Goal: Transaction & Acquisition: Book appointment/travel/reservation

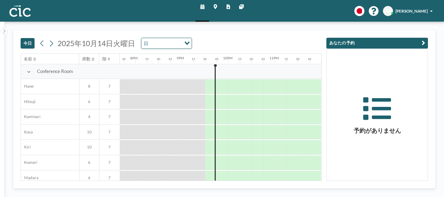
scroll to position [0, 916]
click at [50, 43] on icon at bounding box center [51, 43] width 6 height 9
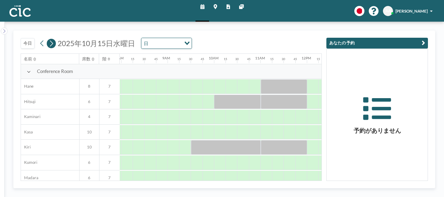
scroll to position [0, 374]
click at [213, 8] on icon at bounding box center [214, 7] width 3 height 5
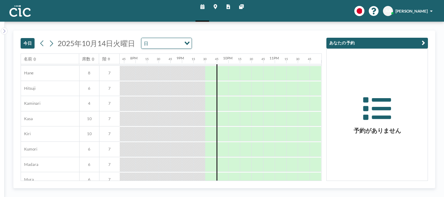
scroll to position [15, 916]
click at [52, 40] on icon at bounding box center [51, 43] width 6 height 9
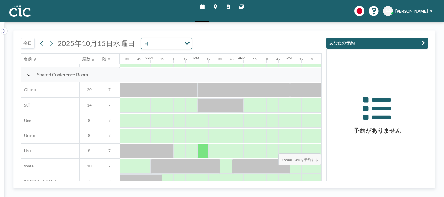
scroll to position [421, 623]
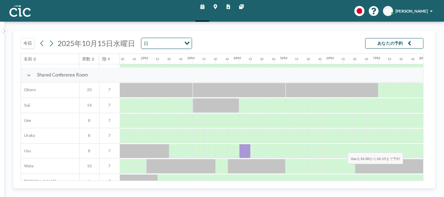
click at [240, 147] on div at bounding box center [245, 151] width 12 height 15
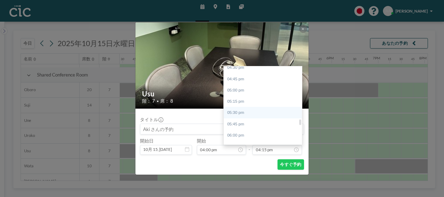
scroll to position [751, 0]
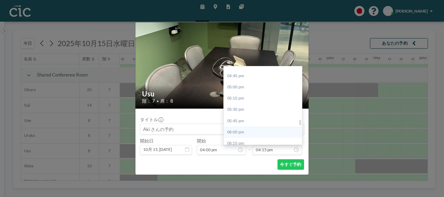
click at [266, 130] on div "06:00 pm" at bounding box center [265, 131] width 82 height 11
type input "06:00 pm"
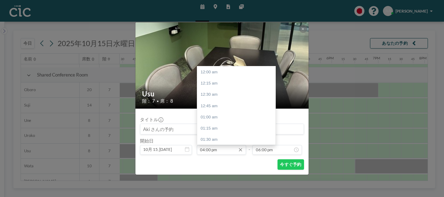
scroll to position [721, 0]
click at [221, 95] on div "04:30 pm" at bounding box center [238, 94] width 82 height 11
type input "04:30 pm"
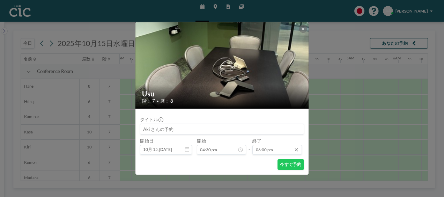
click at [277, 148] on input "06:00 pm" at bounding box center [276, 150] width 49 height 10
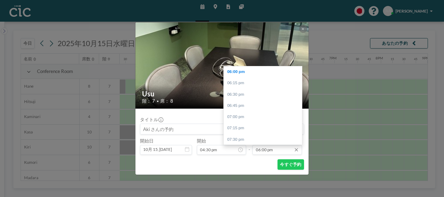
scroll to position [0, 737]
click at [250, 92] on div "06:30 pm" at bounding box center [265, 94] width 82 height 11
type input "06:30 pm"
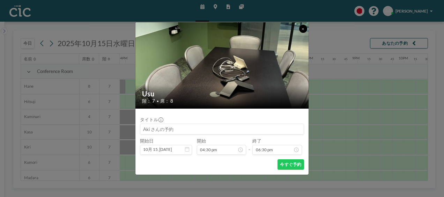
click at [303, 28] on icon at bounding box center [302, 28] width 2 height 3
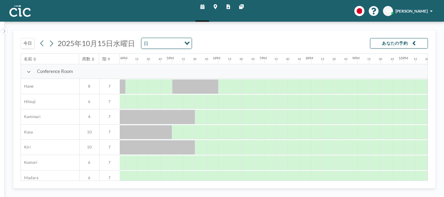
click at [213, 8] on icon at bounding box center [214, 7] width 3 height 5
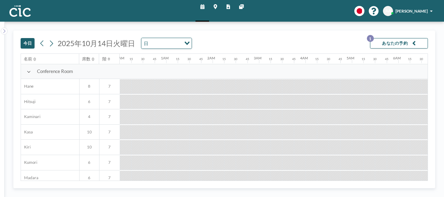
scroll to position [0, 809]
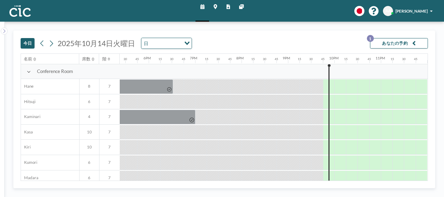
click at [216, 5] on icon at bounding box center [214, 7] width 3 height 5
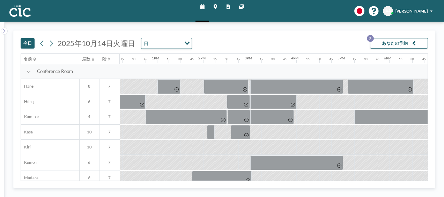
scroll to position [0, 809]
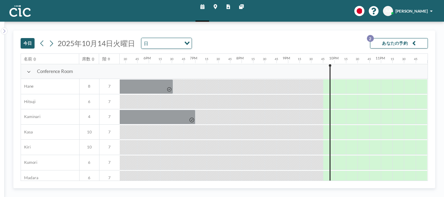
click at [216, 6] on icon at bounding box center [214, 7] width 3 height 5
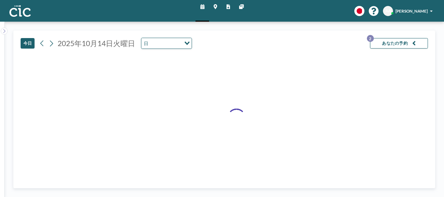
click at [215, 5] on icon at bounding box center [214, 7] width 3 height 5
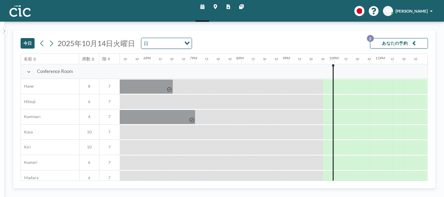
scroll to position [0, 809]
click at [52, 42] on icon at bounding box center [51, 43] width 6 height 9
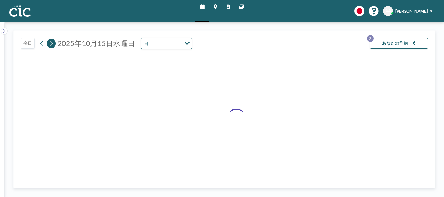
click at [52, 42] on icon at bounding box center [51, 43] width 6 height 9
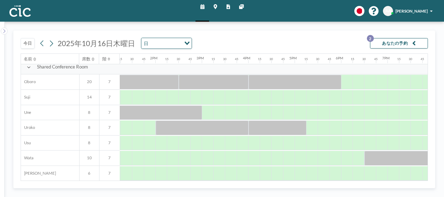
scroll to position [429, 615]
click at [216, 6] on icon at bounding box center [214, 7] width 3 height 5
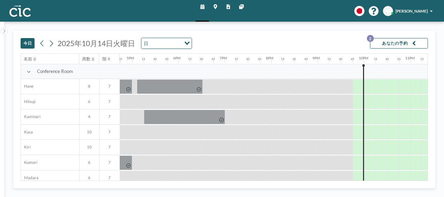
scroll to position [0, 809]
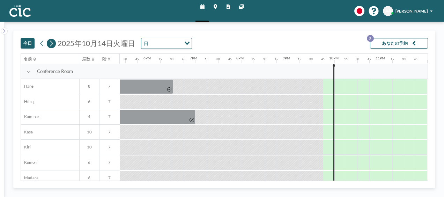
click at [53, 47] on icon at bounding box center [51, 43] width 6 height 9
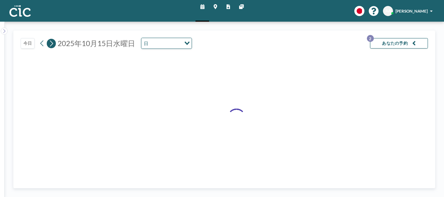
click at [52, 44] on icon at bounding box center [51, 43] width 3 height 6
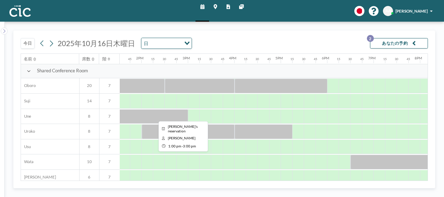
scroll to position [426, 628]
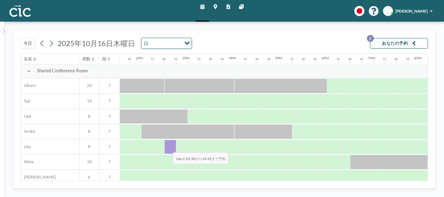
click at [167, 147] on div at bounding box center [170, 147] width 12 height 15
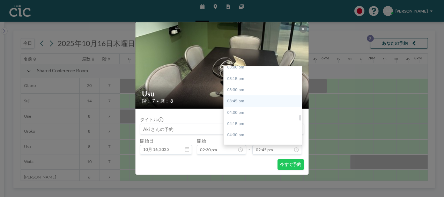
scroll to position [687, 0]
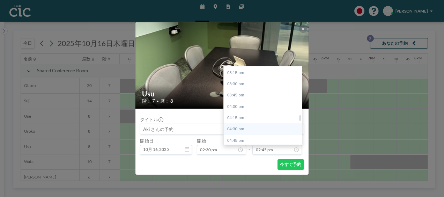
click at [267, 129] on div "04:30 pm" at bounding box center [265, 128] width 82 height 11
type input "04:30 pm"
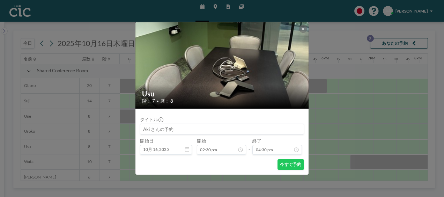
scroll to position [744, 0]
click at [302, 29] on icon at bounding box center [303, 29] width 2 height 2
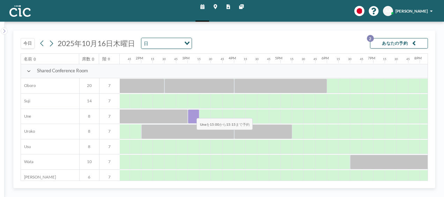
click at [191, 112] on div at bounding box center [194, 116] width 12 height 15
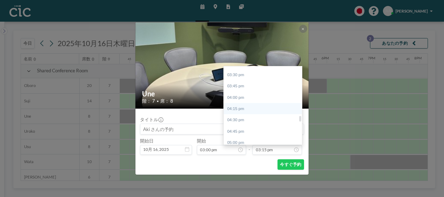
scroll to position [706, 0]
click at [258, 129] on div "05:00 pm" at bounding box center [265, 131] width 82 height 11
type input "05:00 pm"
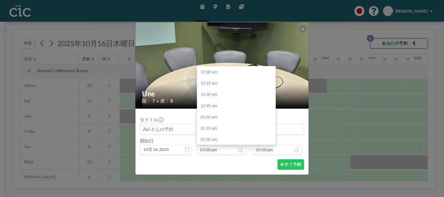
scroll to position [676, 0]
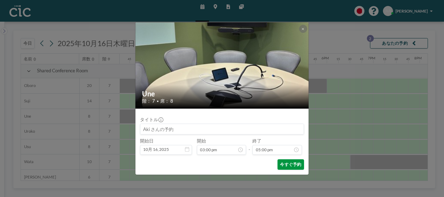
click at [287, 163] on button "今すぐ予約" at bounding box center [290, 164] width 27 height 10
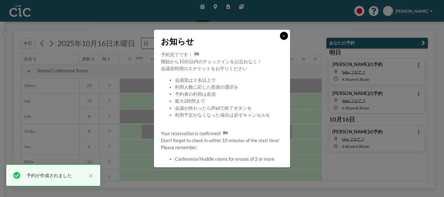
click at [286, 33] on button at bounding box center [284, 36] width 8 height 8
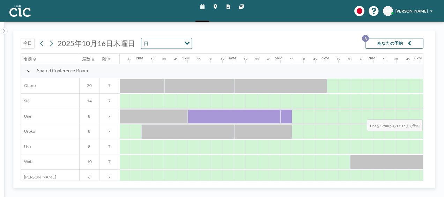
click at [282, 114] on div at bounding box center [286, 116] width 12 height 15
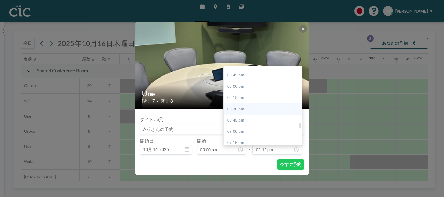
scroll to position [796, 0]
click at [255, 126] on div "07:00 pm" at bounding box center [265, 131] width 82 height 11
type input "07:00 pm"
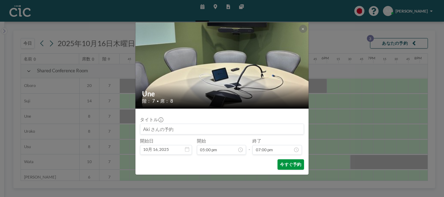
scroll to position [856, 0]
click at [286, 165] on button "今すぐ予約" at bounding box center [290, 164] width 27 height 10
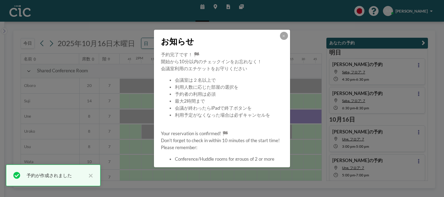
scroll to position [1, 0]
click at [283, 35] on icon at bounding box center [283, 35] width 2 height 3
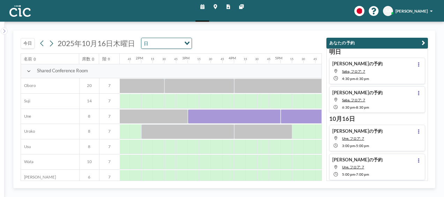
click at [215, 5] on icon at bounding box center [214, 7] width 3 height 5
